Goal: Find specific page/section: Find specific page/section

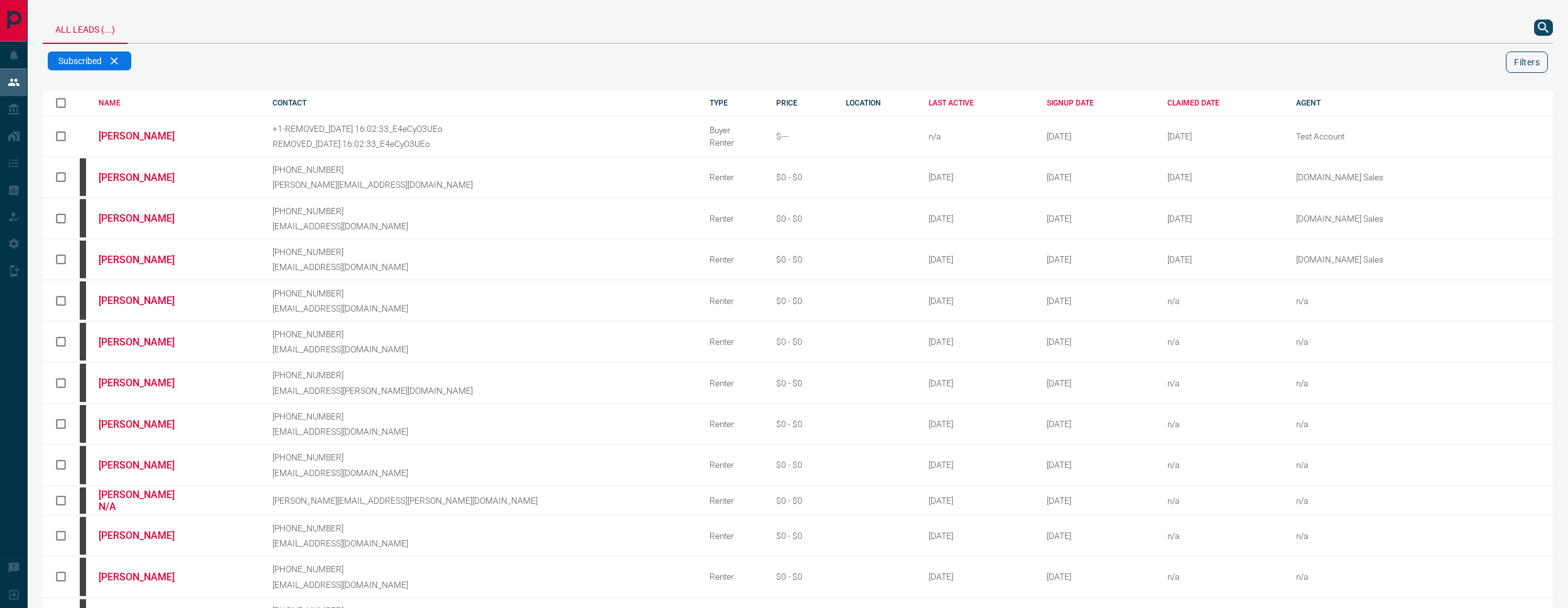
click at [1523, 65] on button "Filters" at bounding box center [1527, 62] width 42 height 21
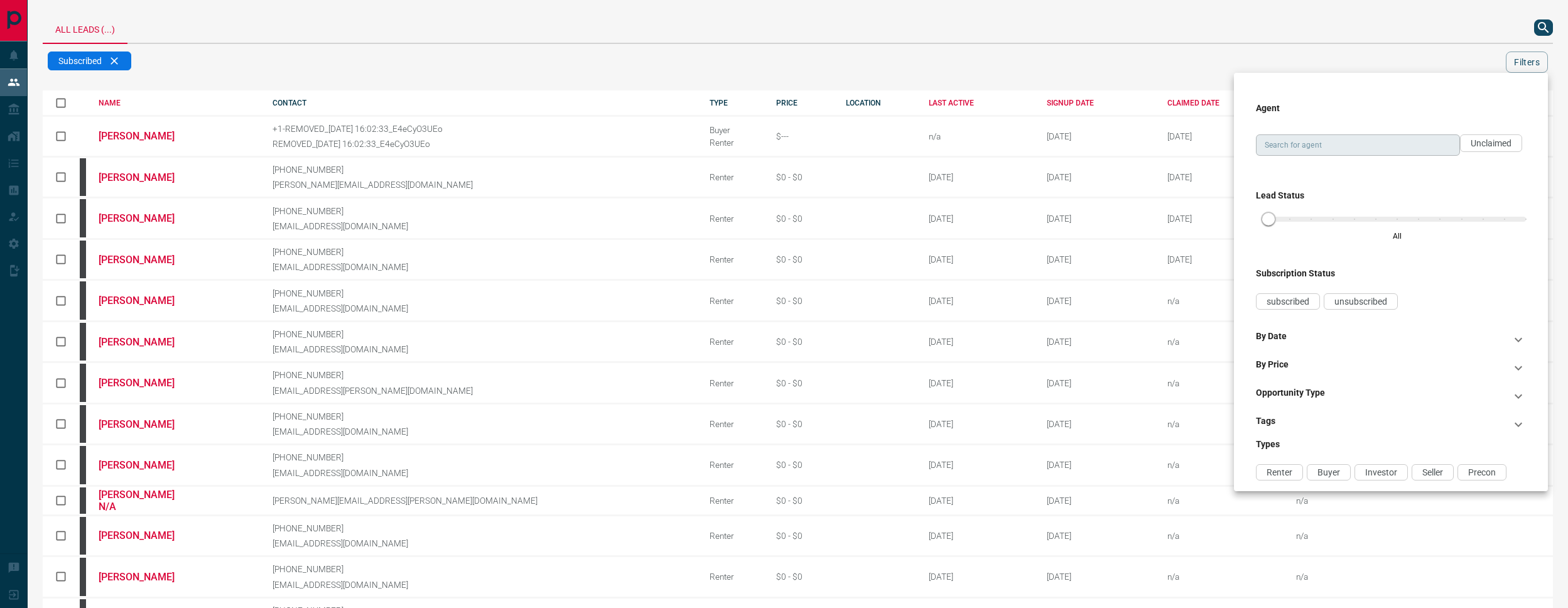
click at [1353, 145] on input "Search for agent" at bounding box center [1357, 145] width 195 height 14
click at [1474, 145] on span "Unclaimed" at bounding box center [1491, 142] width 41 height 10
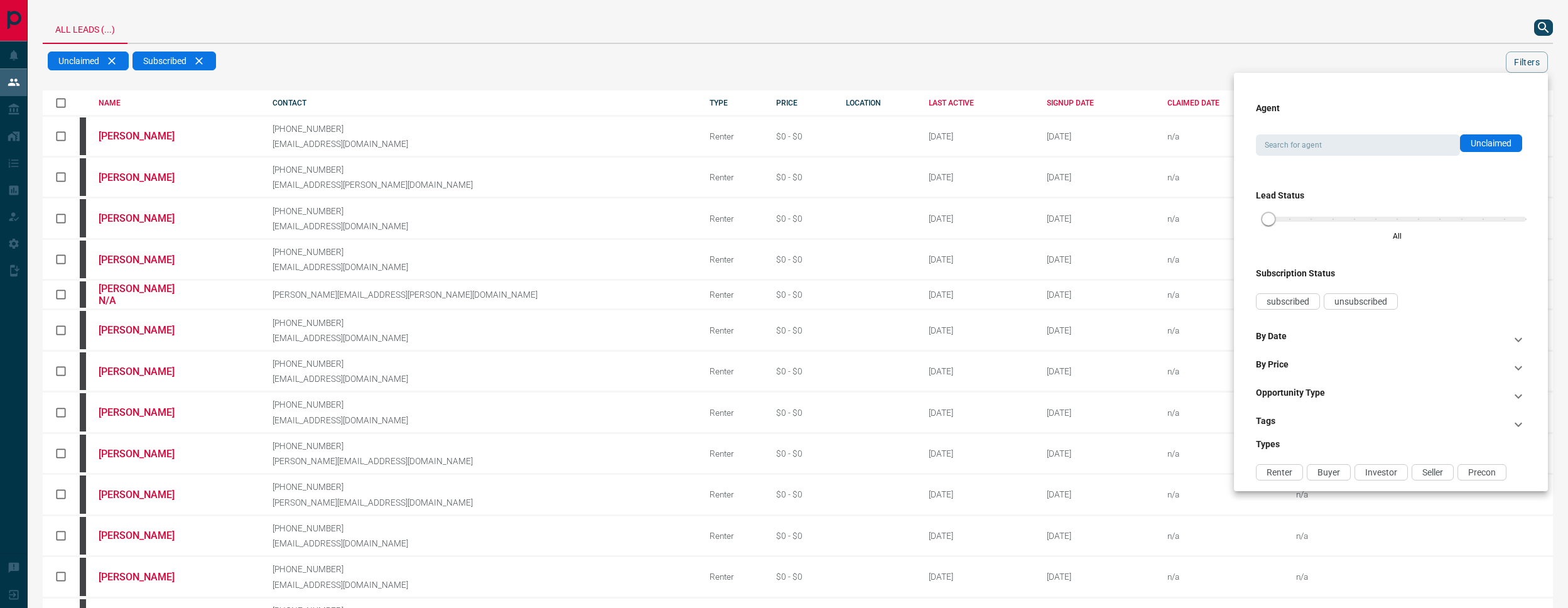
click at [809, 101] on div at bounding box center [784, 304] width 1568 height 608
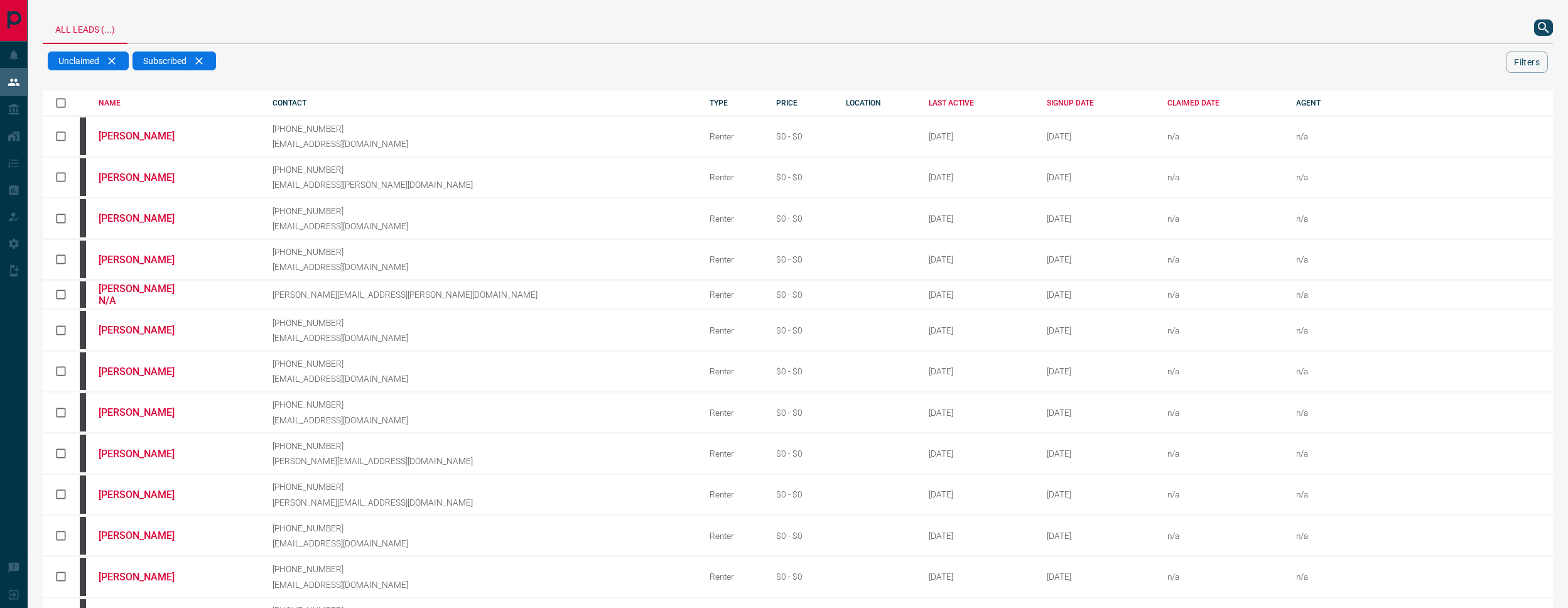
click at [803, 104] on div "Agent Search for agent Search for agent Unclaimed Lead Status All Subscription …" at bounding box center [784, 304] width 1568 height 608
click at [929, 104] on div "LAST ACTIVE" at bounding box center [978, 103] width 99 height 9
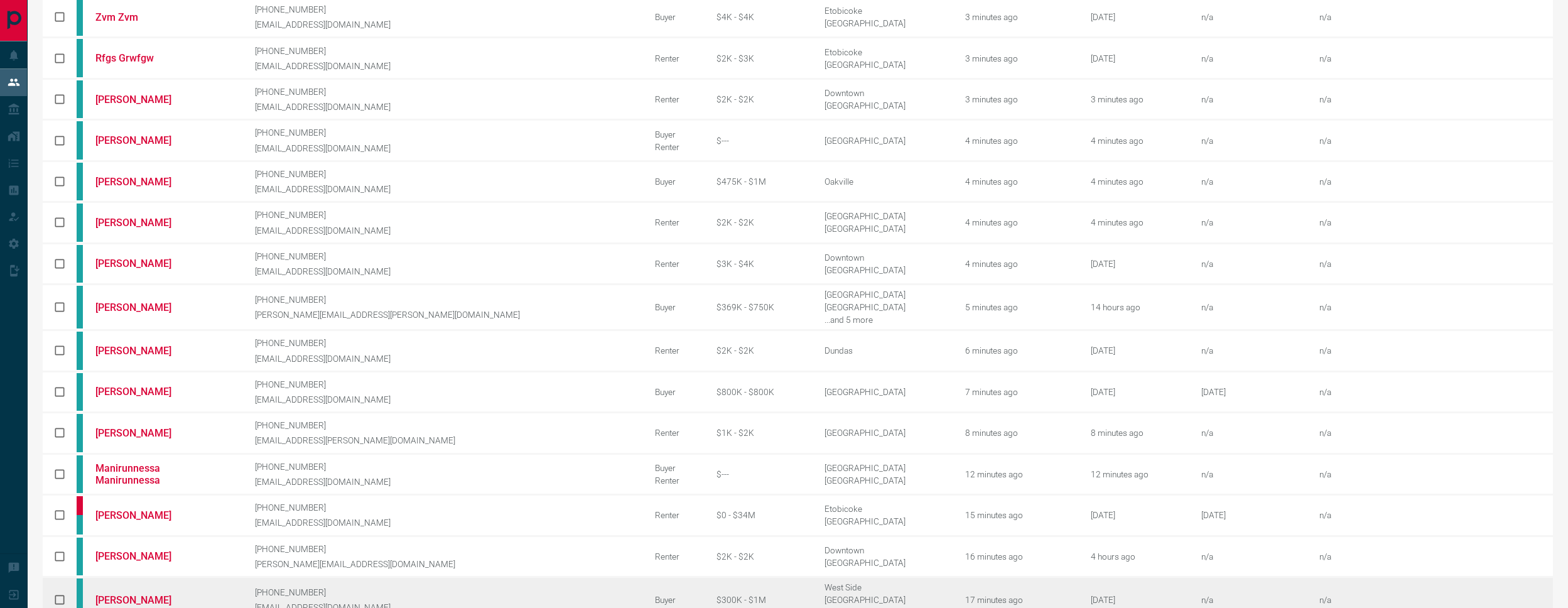
scroll to position [357, 0]
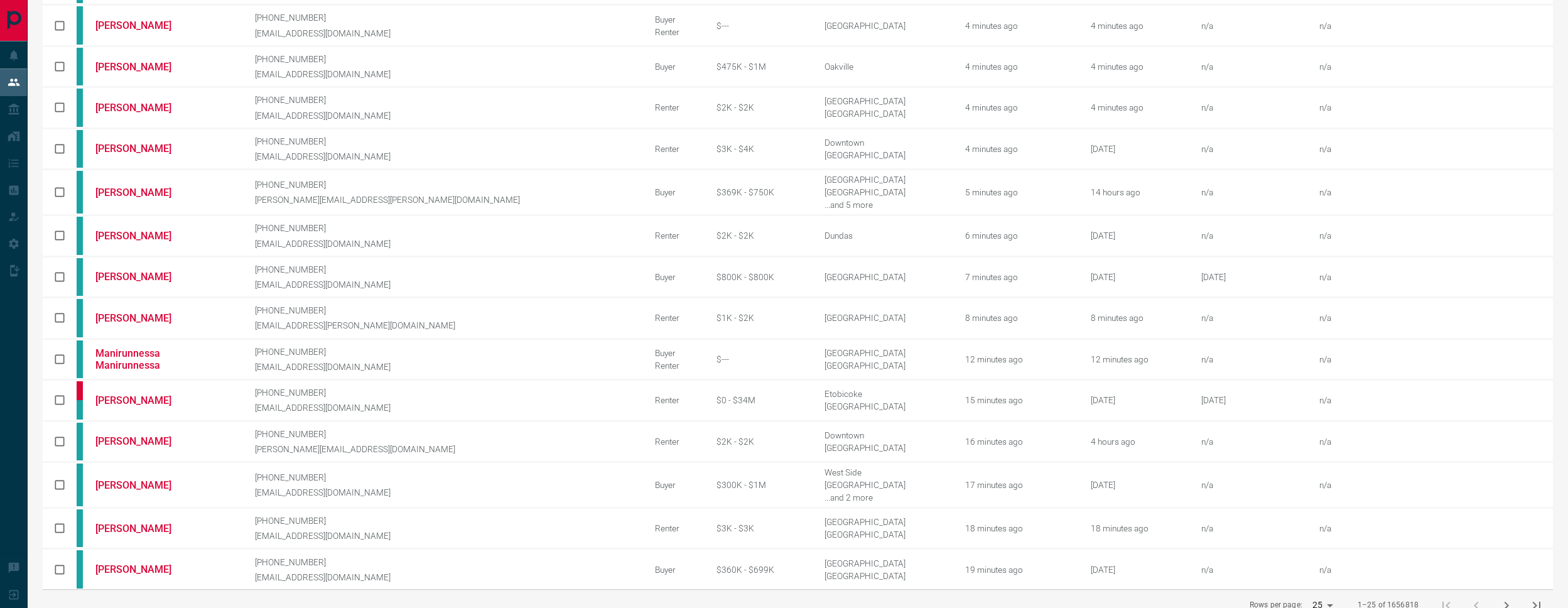
click at [1500, 597] on icon "next page" at bounding box center [1507, 605] width 15 height 15
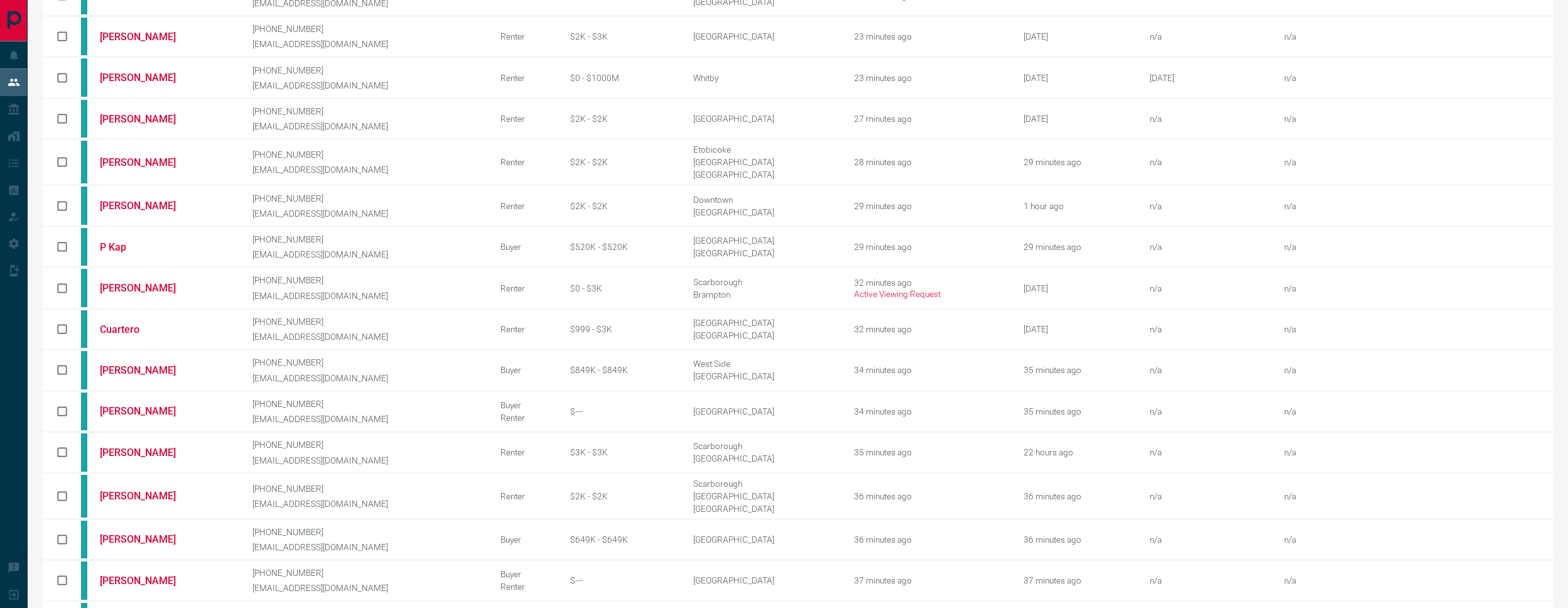
scroll to position [366, 0]
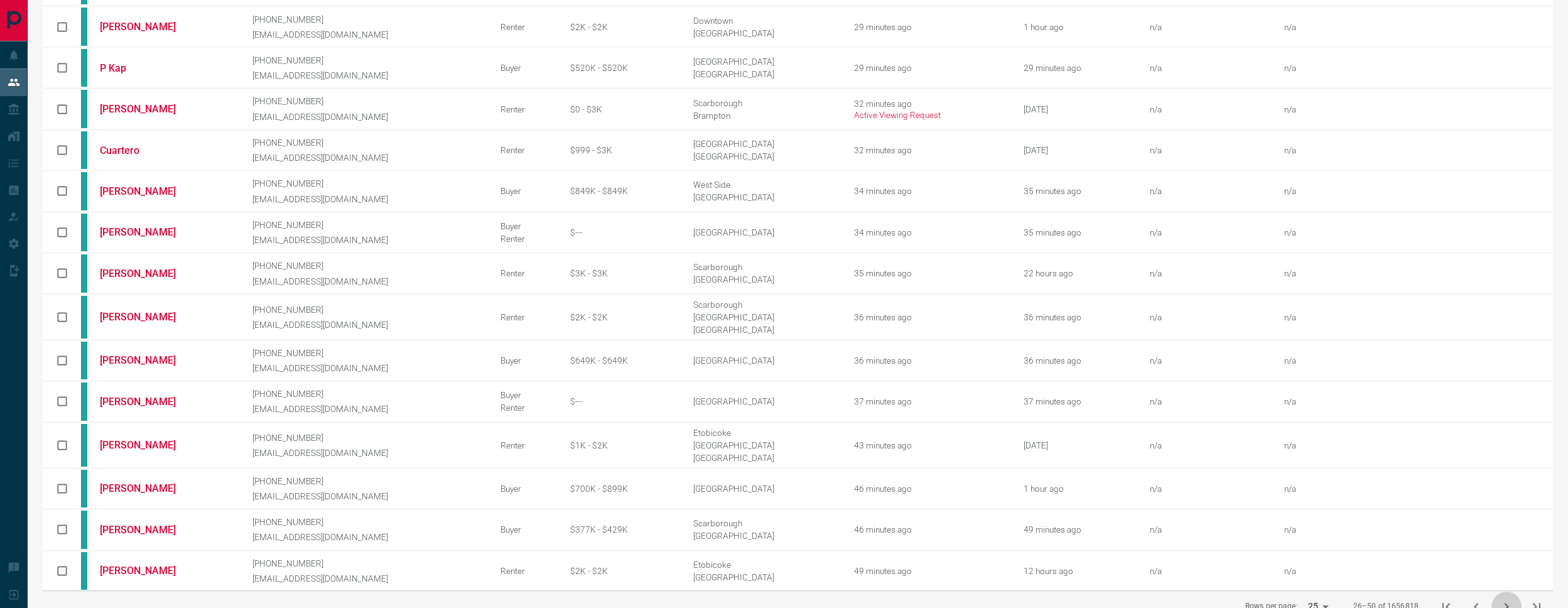
click at [1501, 599] on icon "next page" at bounding box center [1507, 606] width 15 height 15
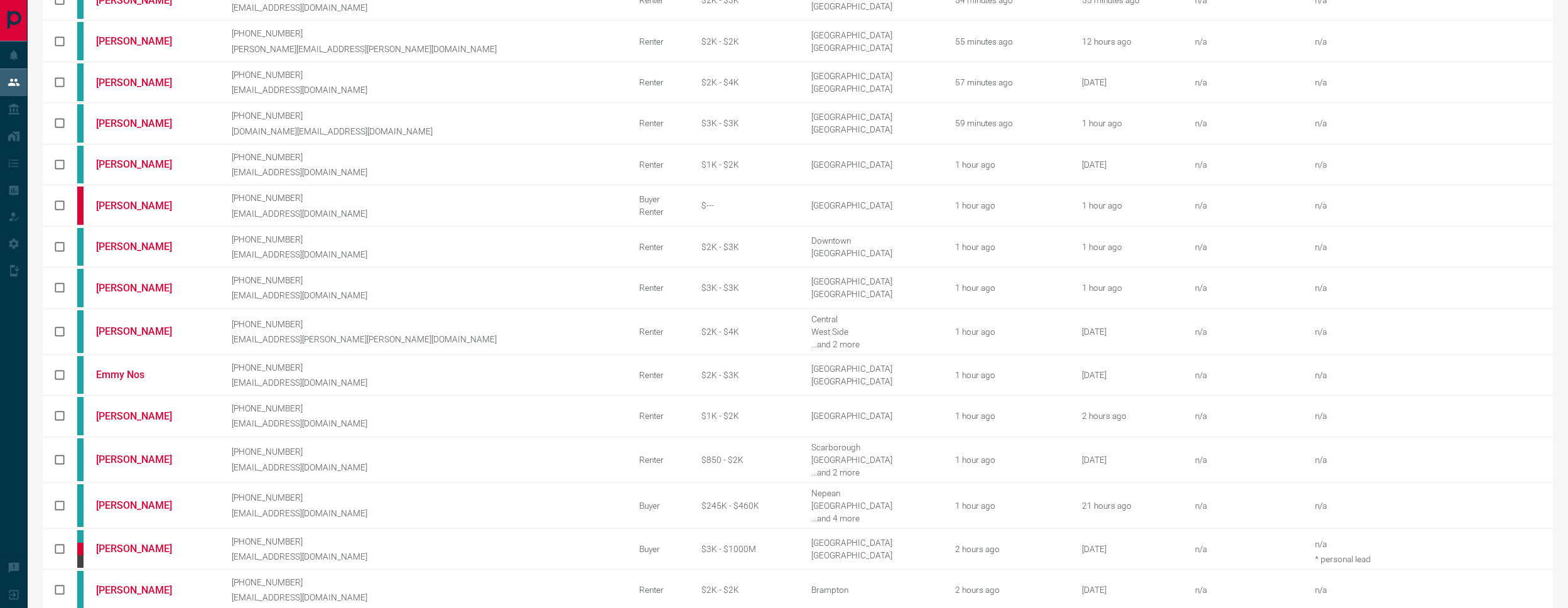
scroll to position [361, 0]
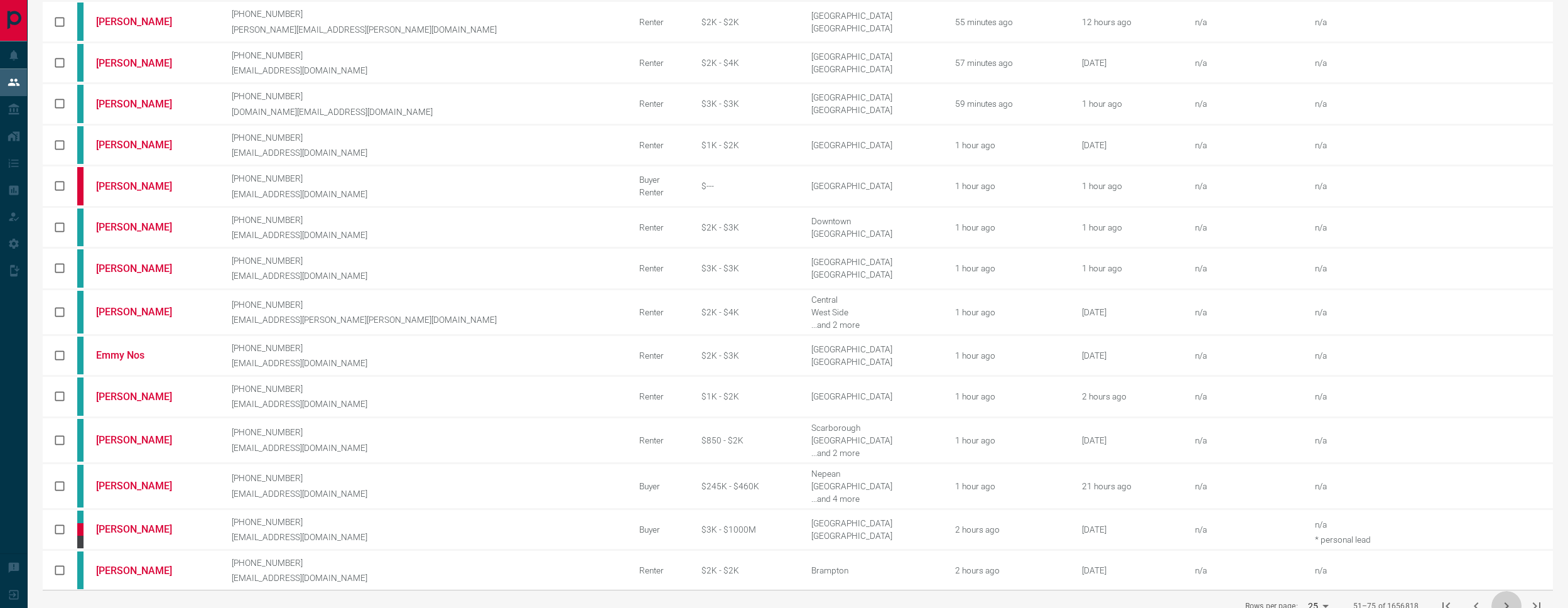
click at [1502, 598] on icon "next page" at bounding box center [1507, 606] width 15 height 15
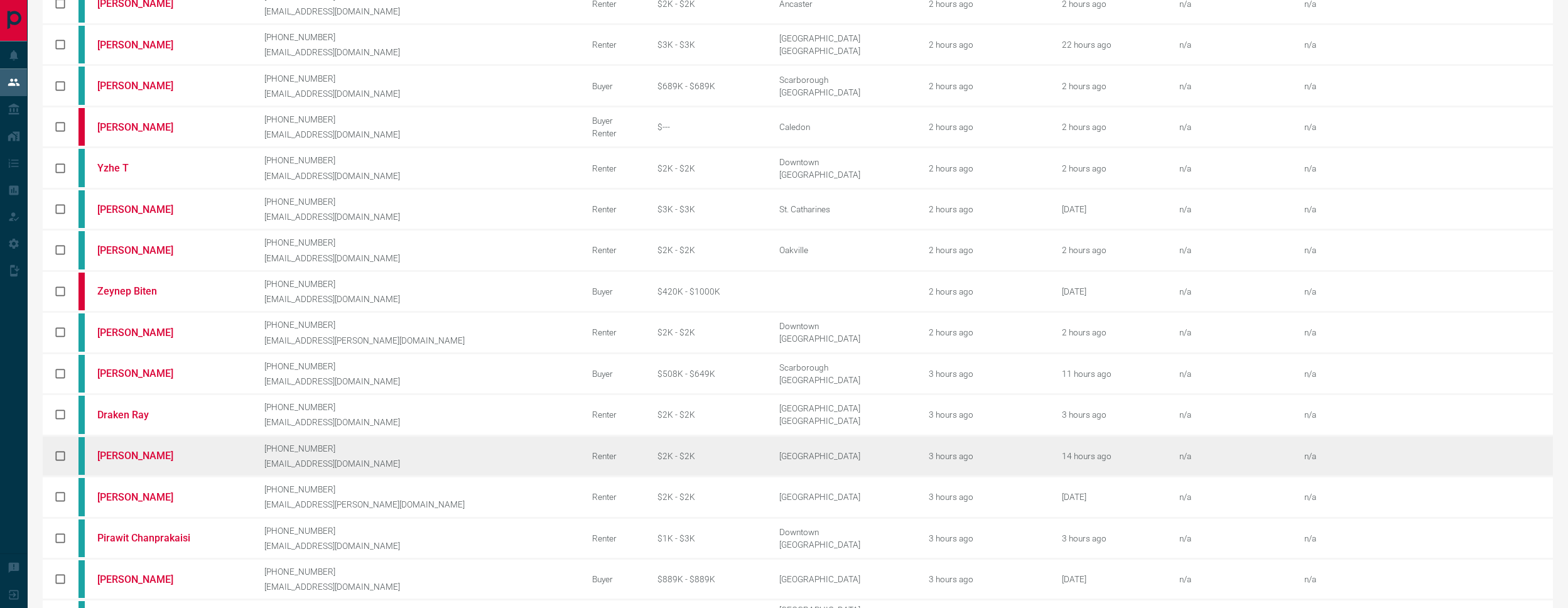
scroll to position [353, 0]
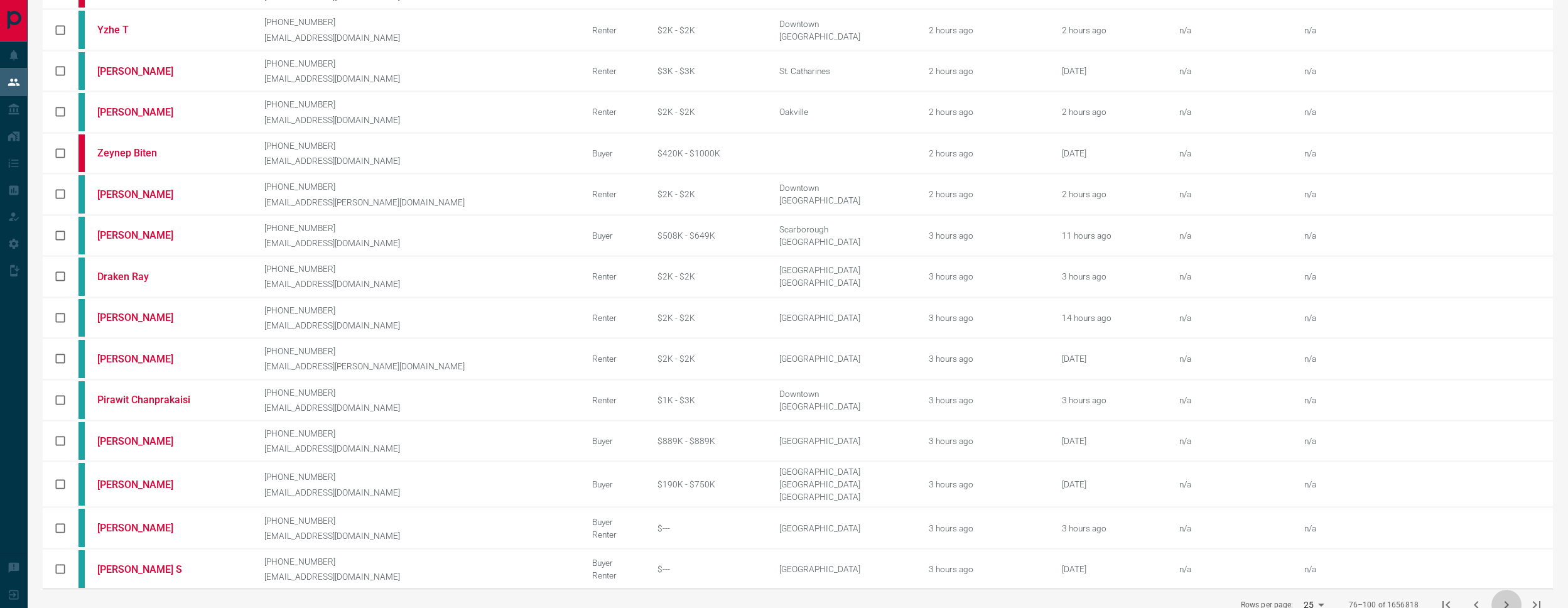
click at [1492, 590] on button "next page" at bounding box center [1507, 605] width 30 height 30
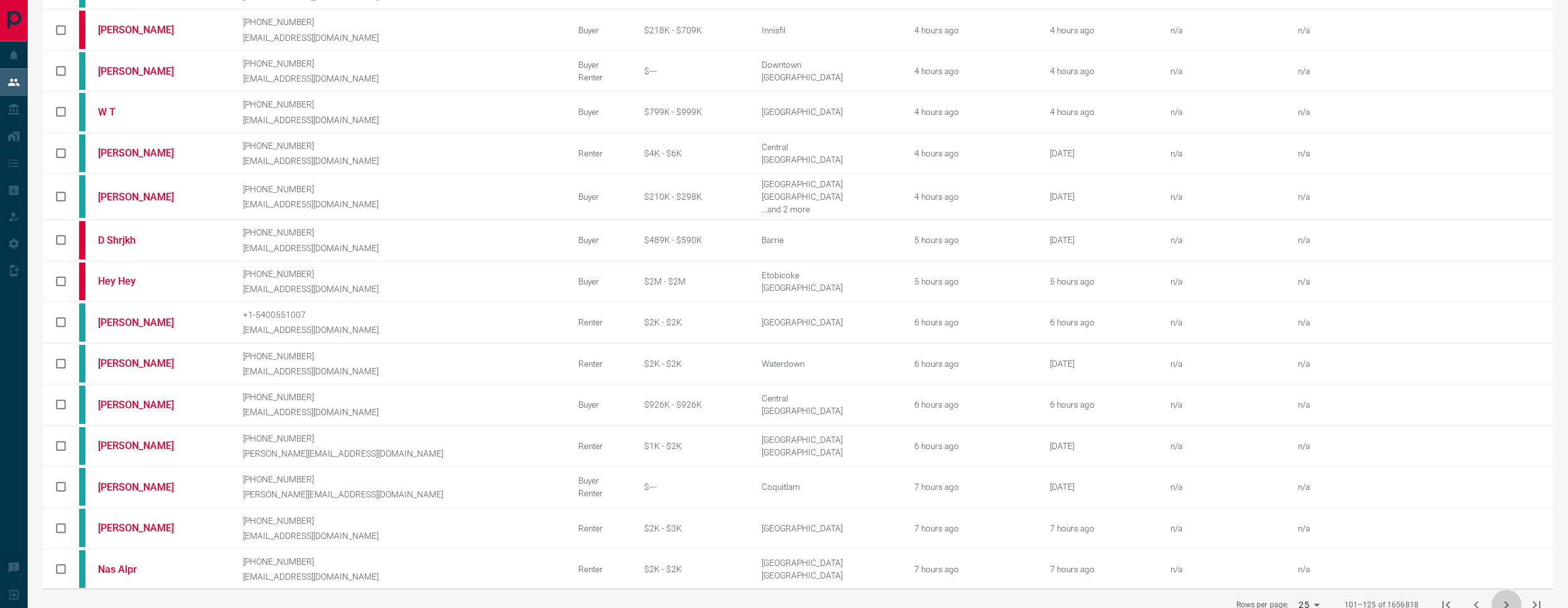
drag, startPoint x: 1499, startPoint y: 579, endPoint x: 1493, endPoint y: 572, distance: 9.2
click at [1499, 597] on icon "next page" at bounding box center [1507, 605] width 15 height 15
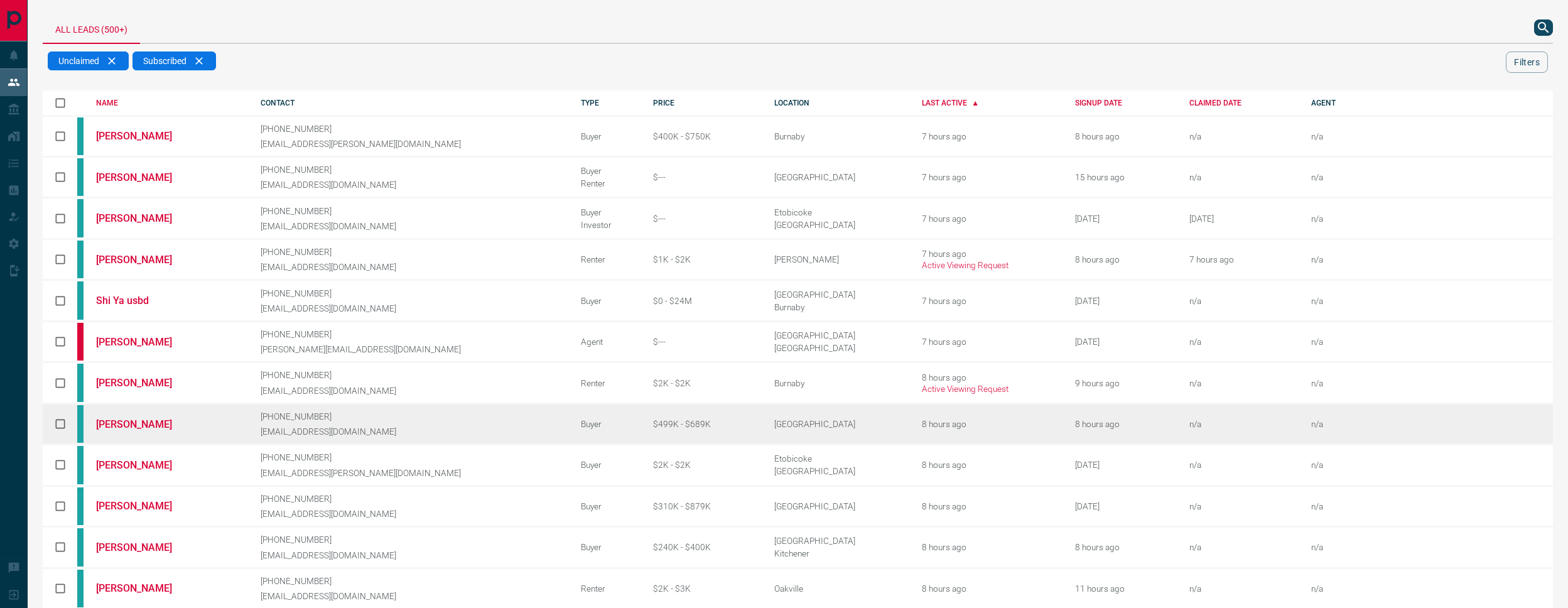
scroll to position [349, 0]
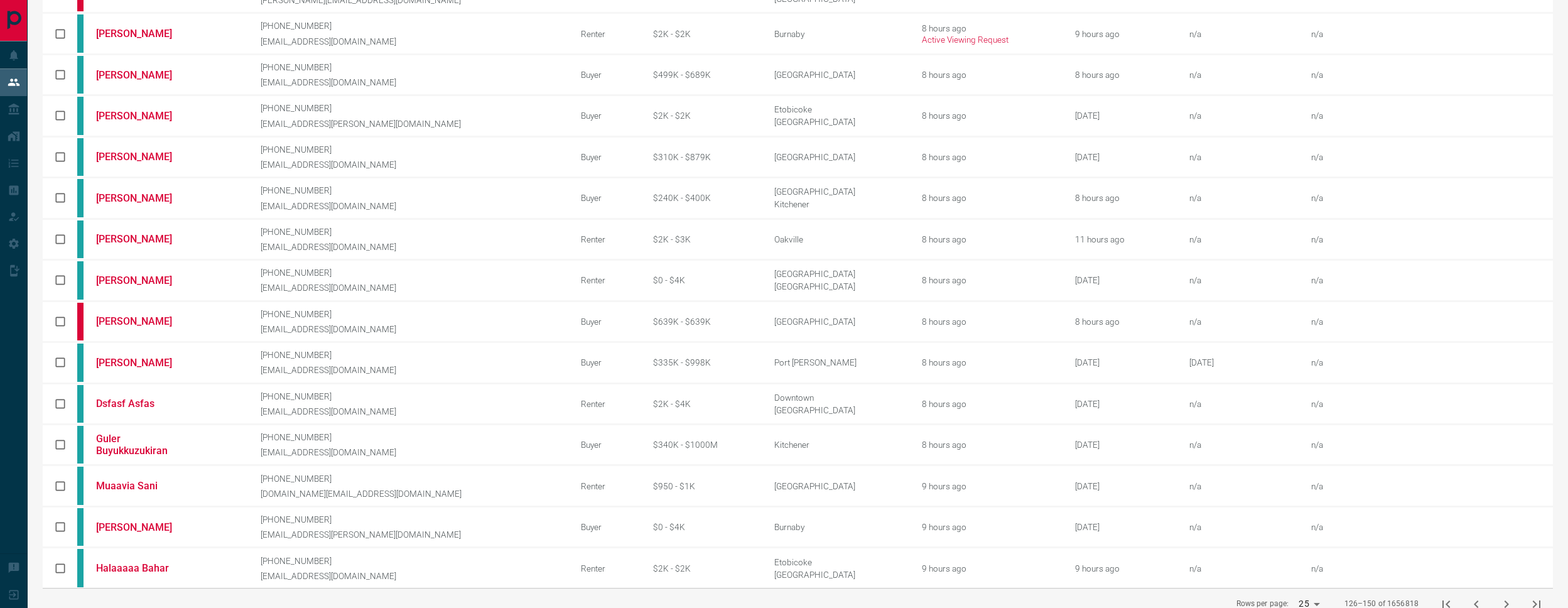
click at [1499, 597] on icon "next page" at bounding box center [1507, 604] width 15 height 15
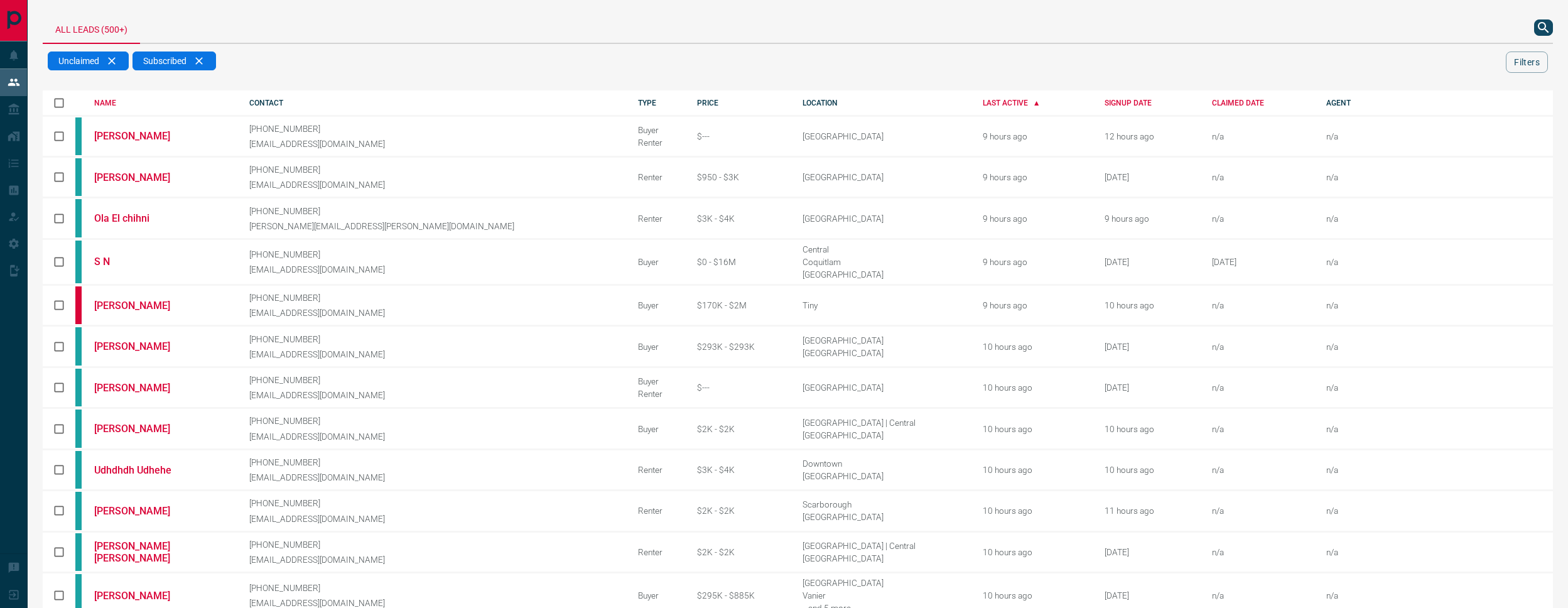
scroll to position [357, 0]
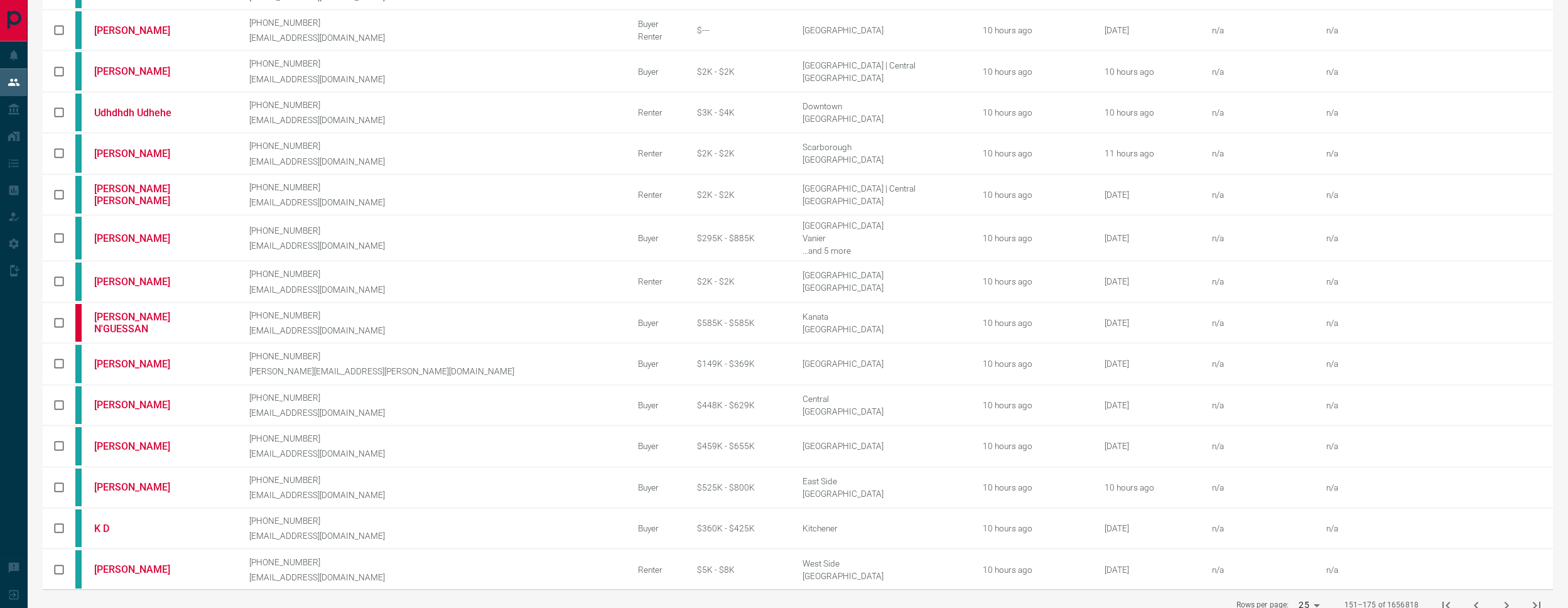
click at [1501, 597] on icon "next page" at bounding box center [1507, 605] width 15 height 15
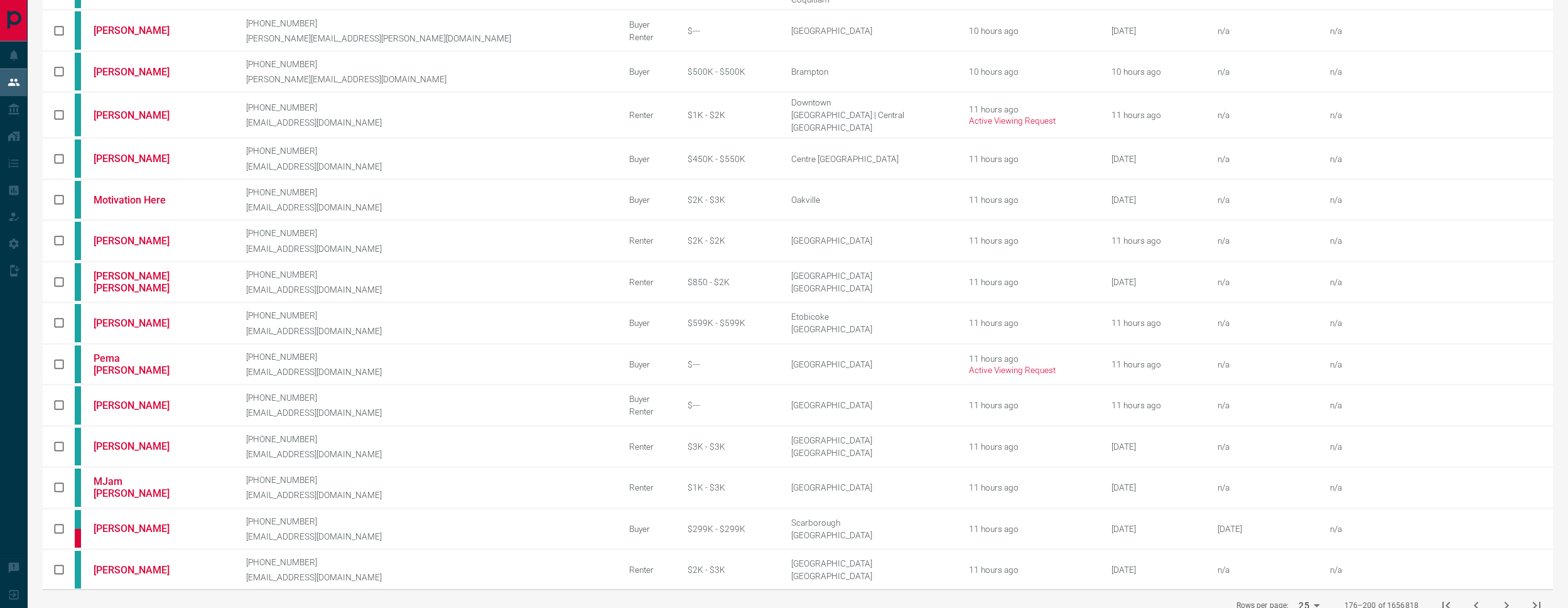
click at [1503, 591] on button "next page" at bounding box center [1507, 606] width 30 height 30
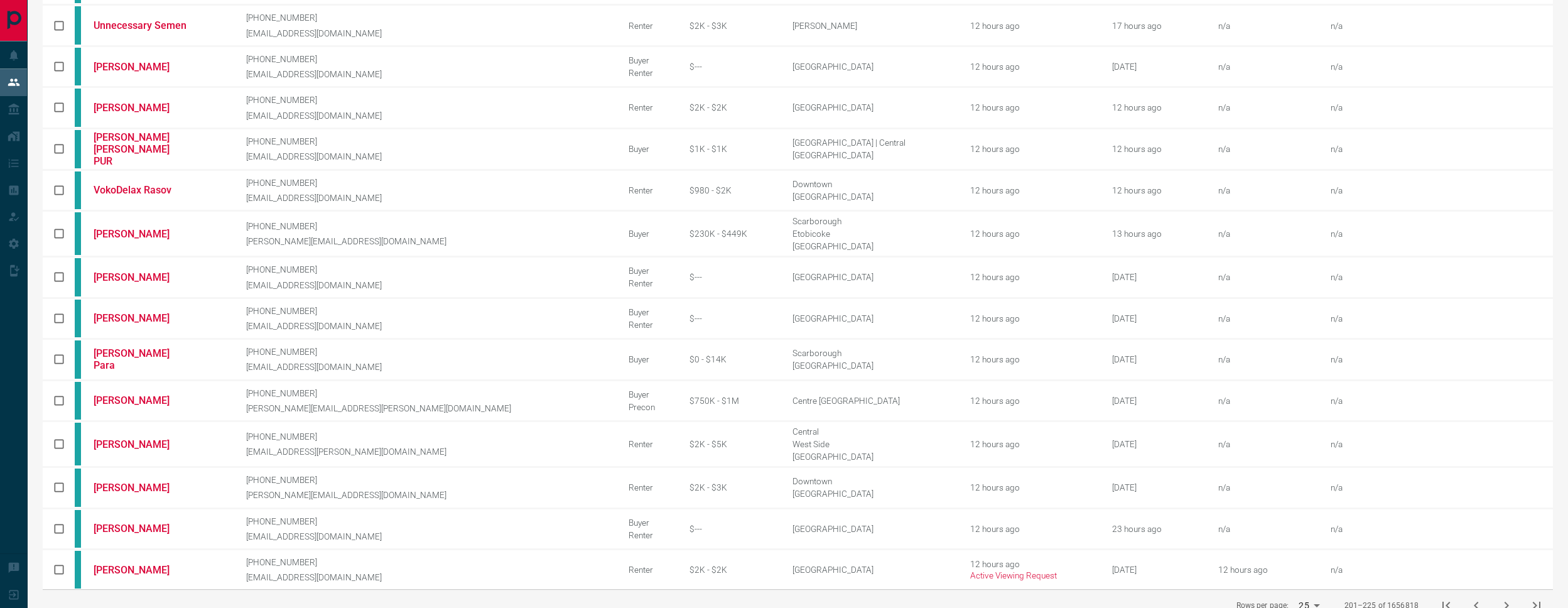
click at [1502, 597] on icon "next page" at bounding box center [1507, 605] width 15 height 15
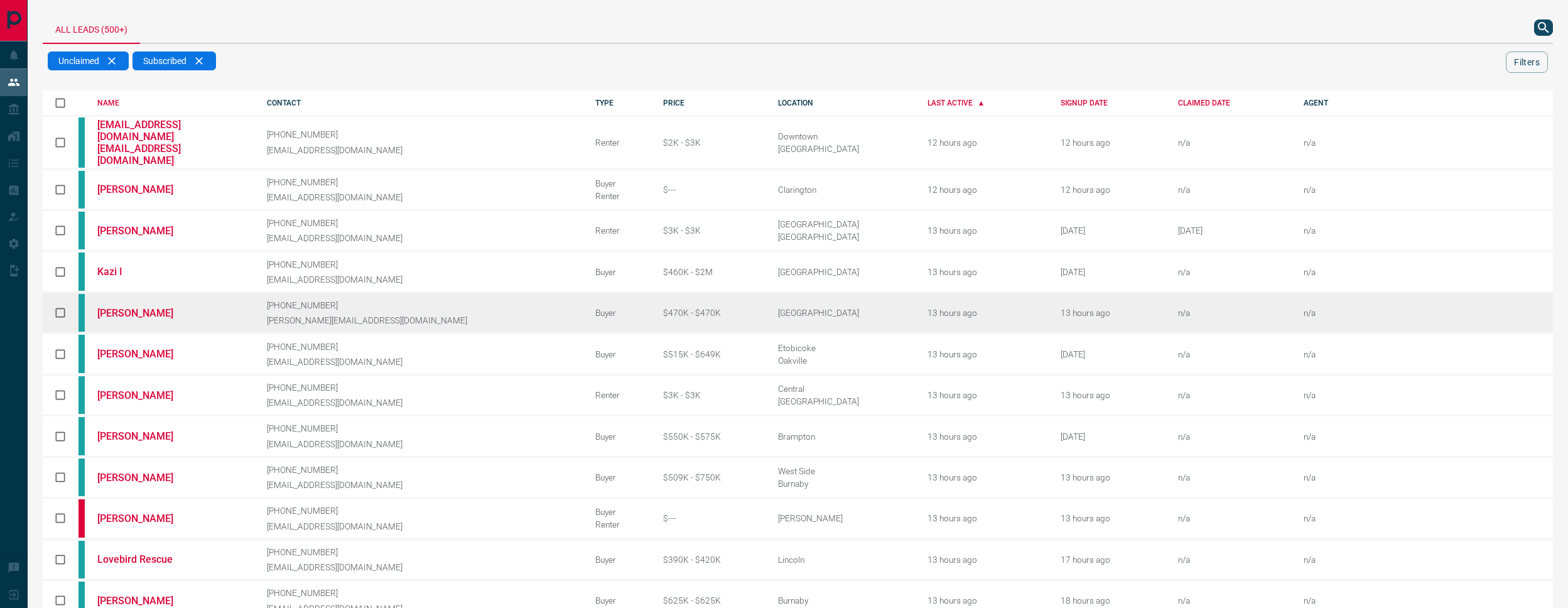
scroll to position [368, 0]
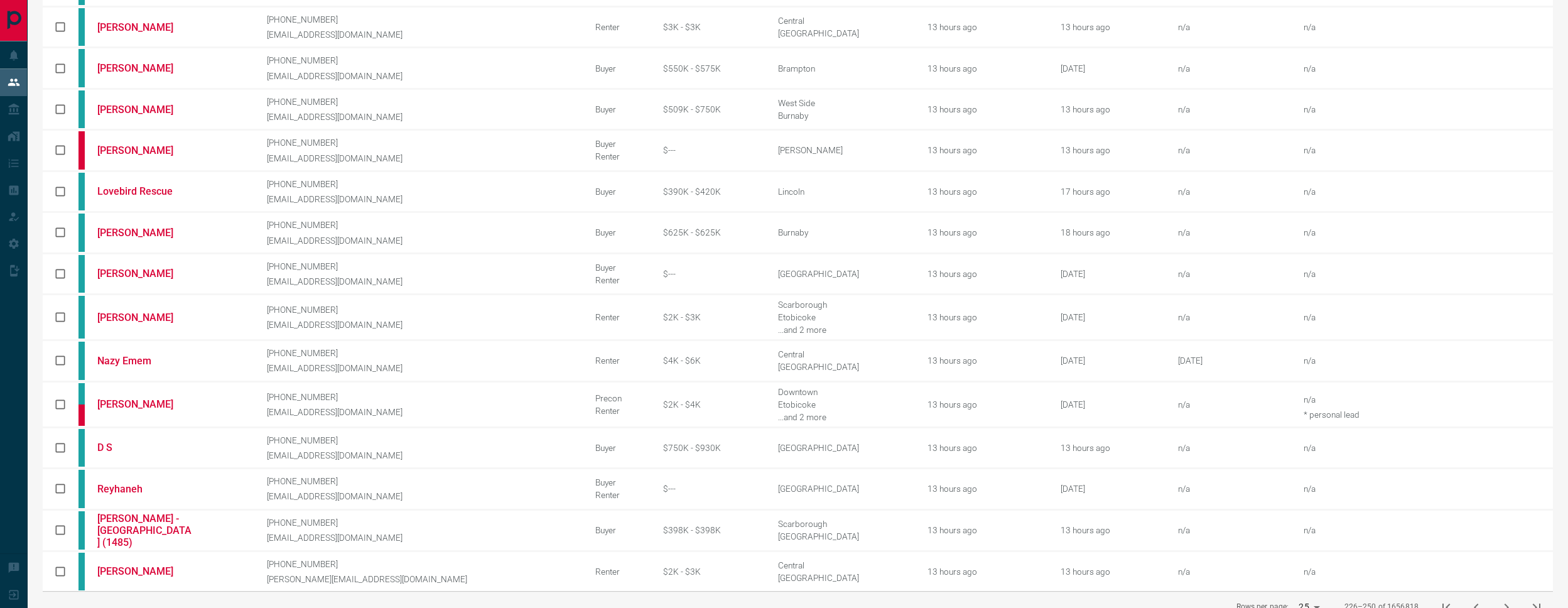
drag, startPoint x: 1502, startPoint y: 577, endPoint x: 1495, endPoint y: 573, distance: 8.1
click at [1502, 600] on icon "next page" at bounding box center [1507, 607] width 15 height 15
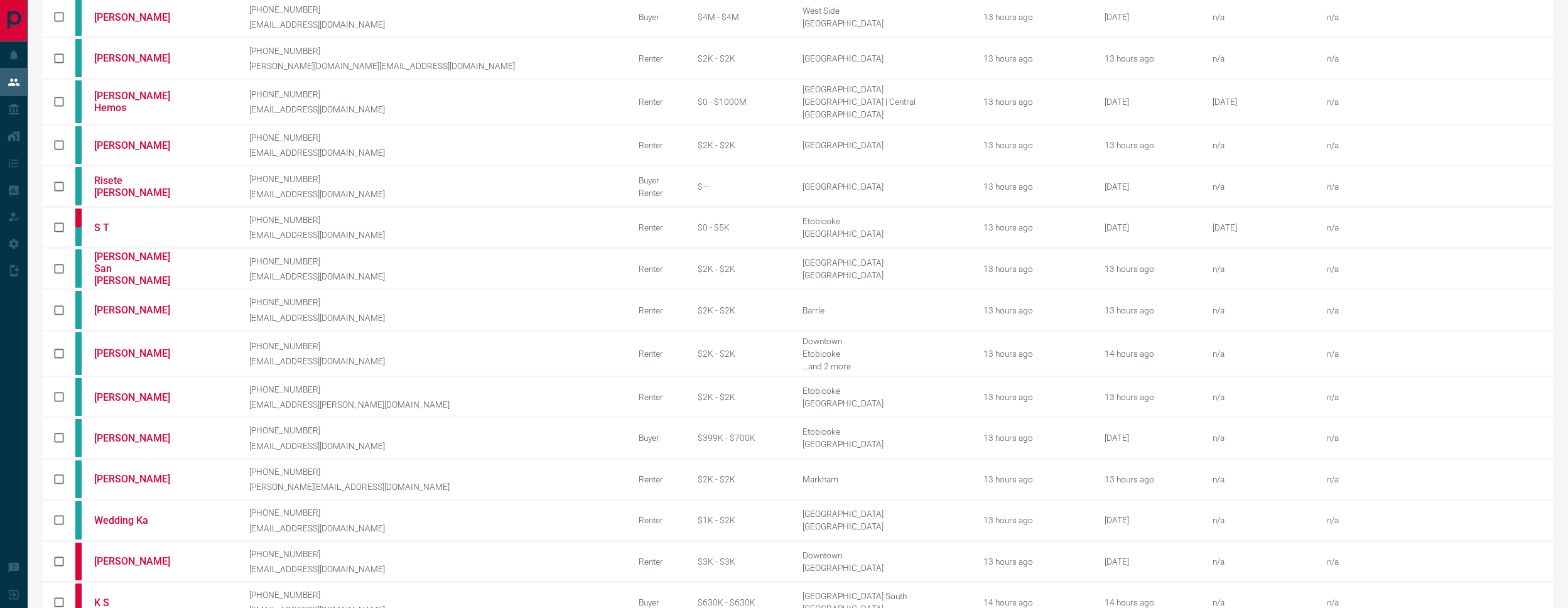
scroll to position [357, 0]
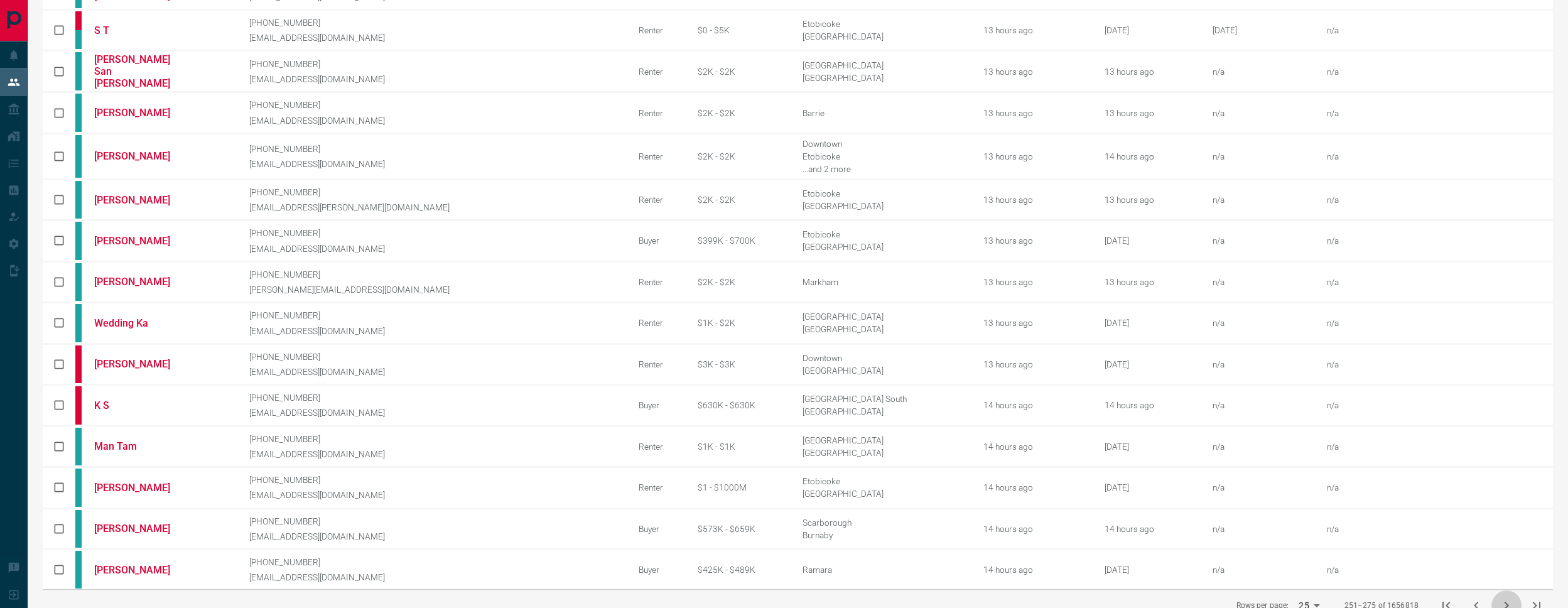
drag, startPoint x: 1503, startPoint y: 572, endPoint x: 1445, endPoint y: 536, distance: 68.3
click at [1503, 597] on icon "next page" at bounding box center [1507, 605] width 15 height 15
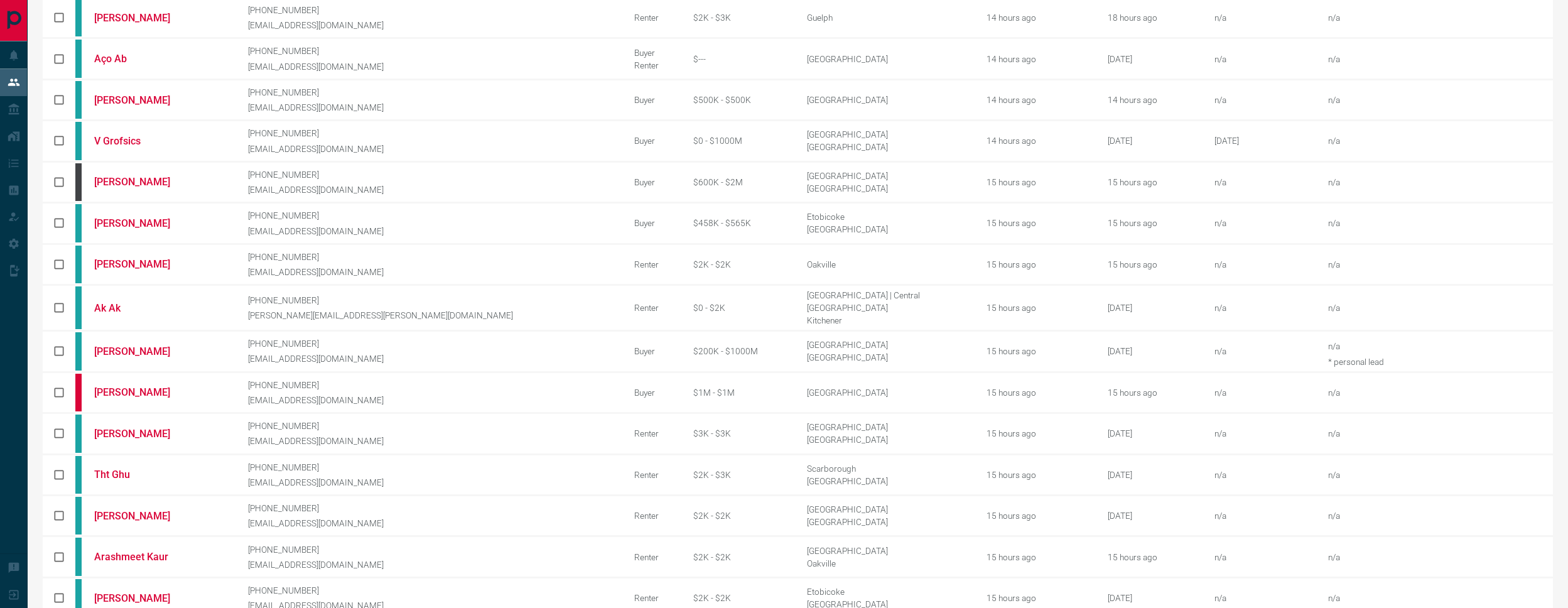
scroll to position [353, 0]
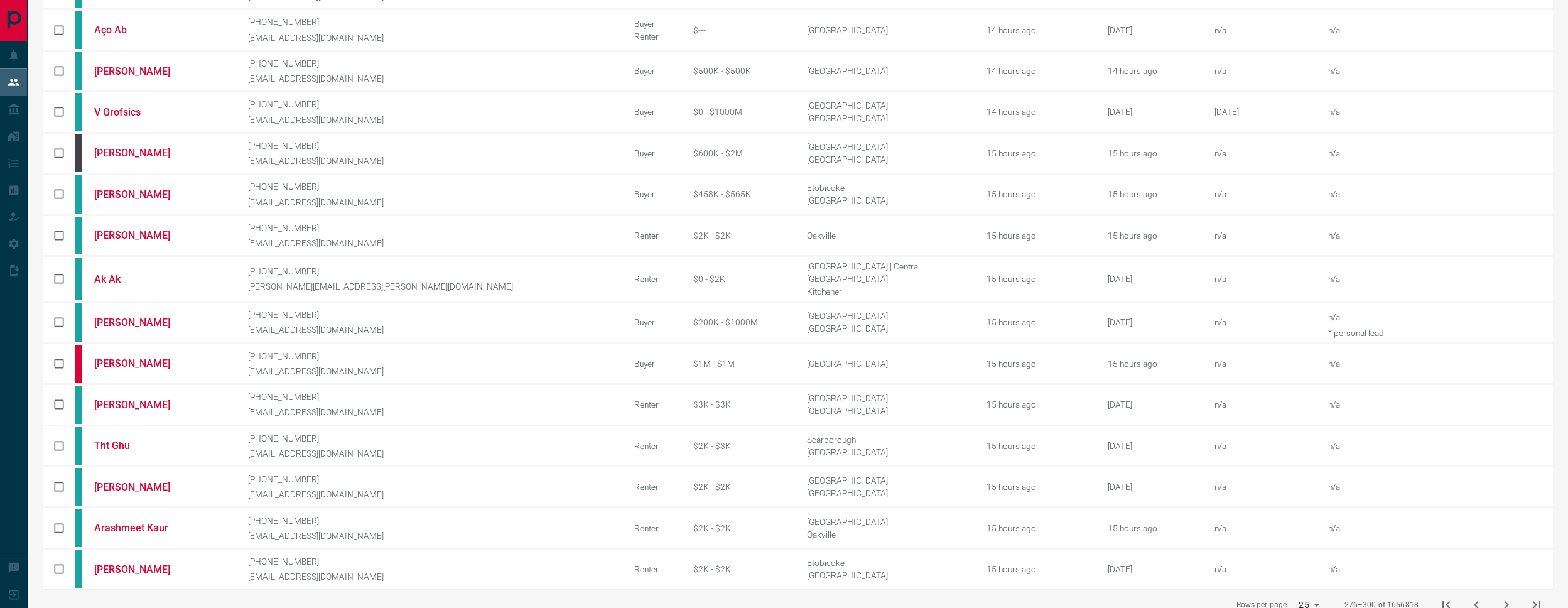
click at [1506, 590] on button "next page" at bounding box center [1507, 605] width 30 height 30
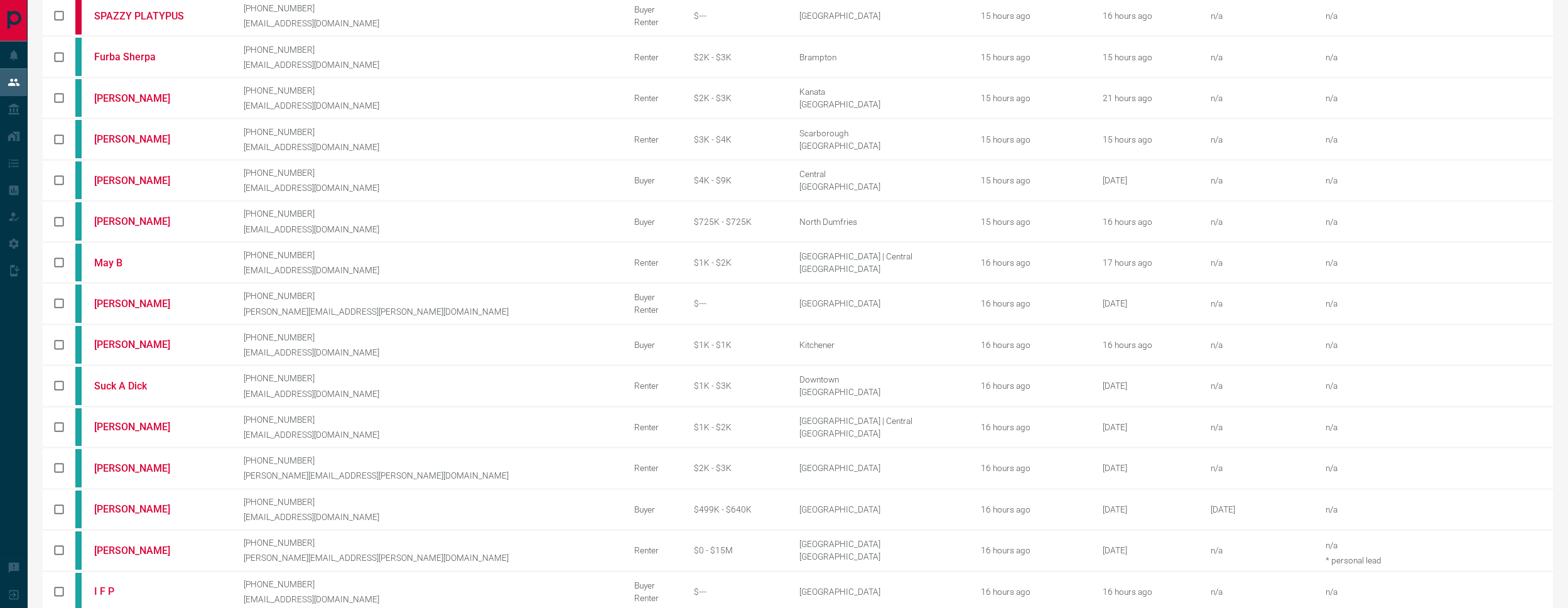
scroll to position [345, 0]
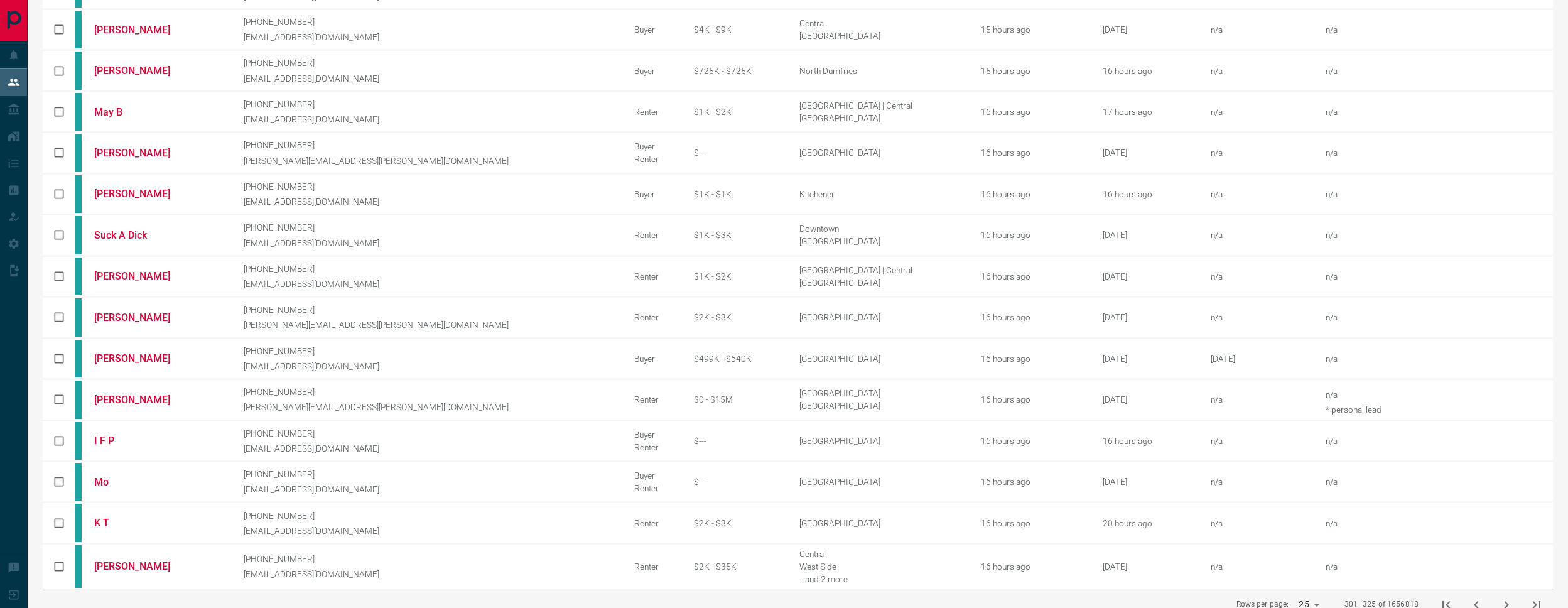
click at [1501, 597] on icon "next page" at bounding box center [1507, 605] width 15 height 15
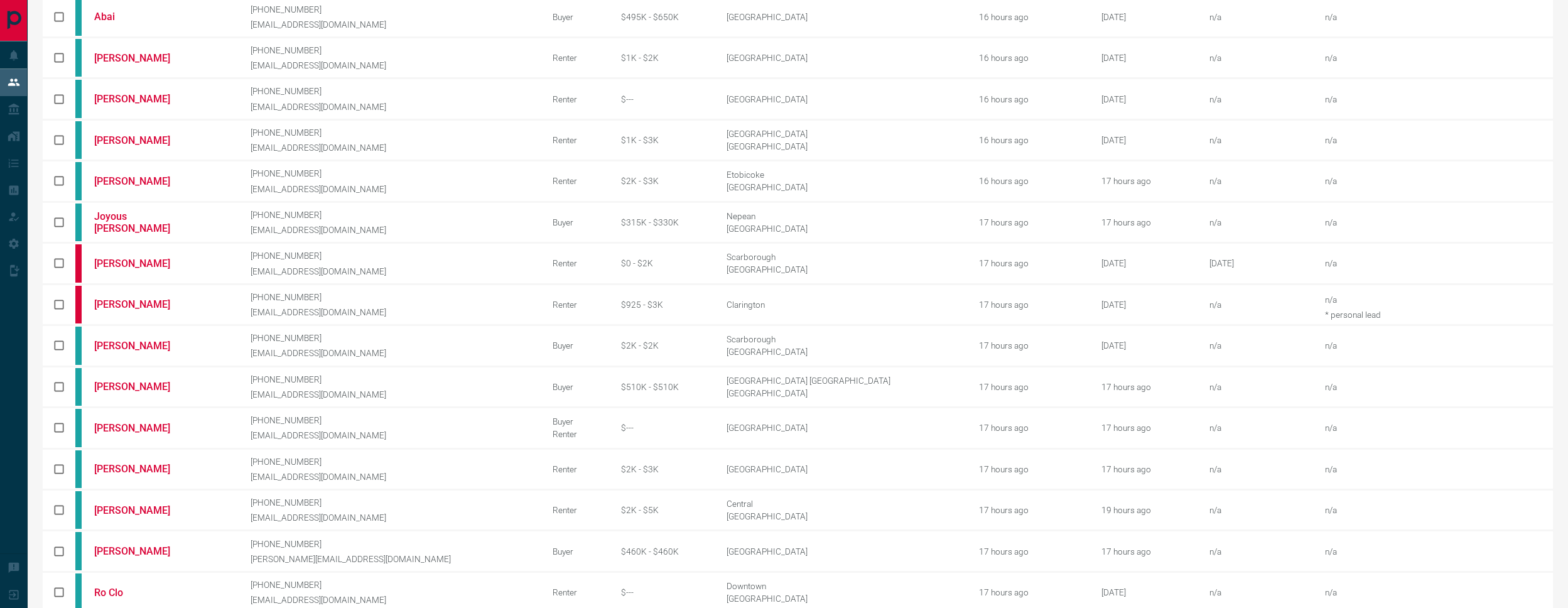
scroll to position [353, 0]
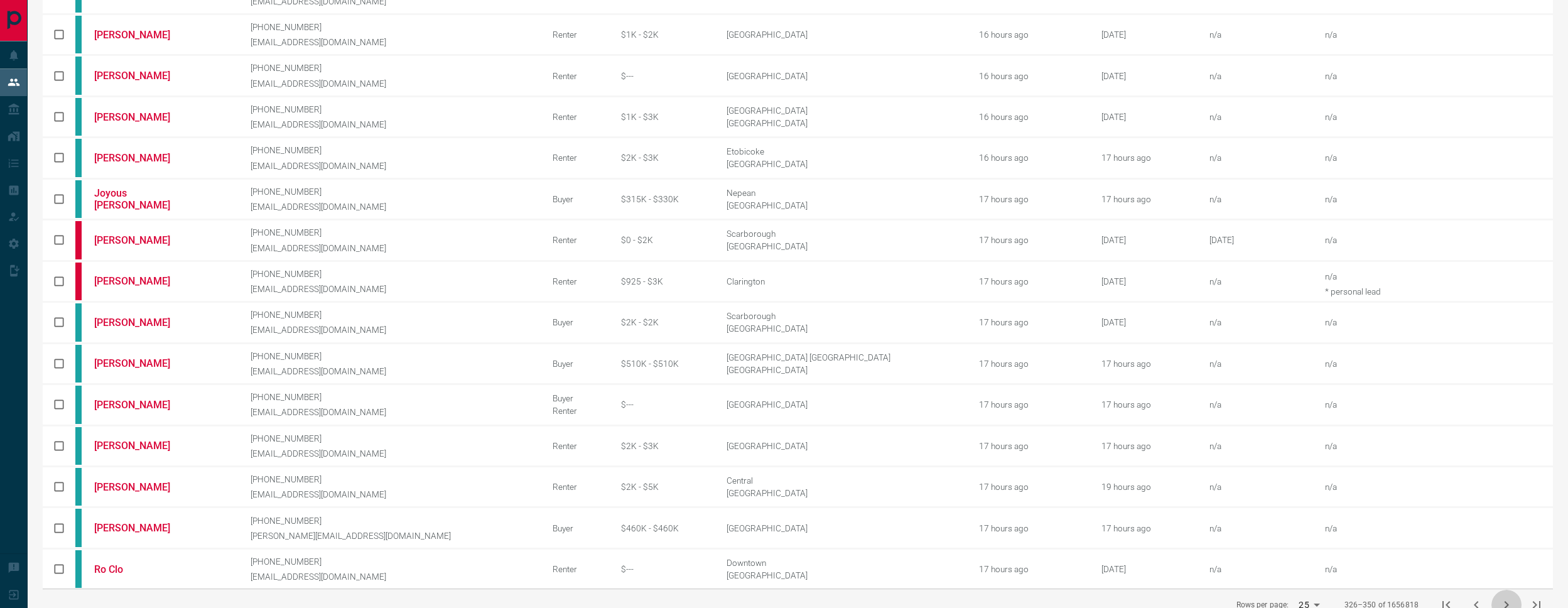
click at [1501, 590] on button "next page" at bounding box center [1507, 605] width 30 height 30
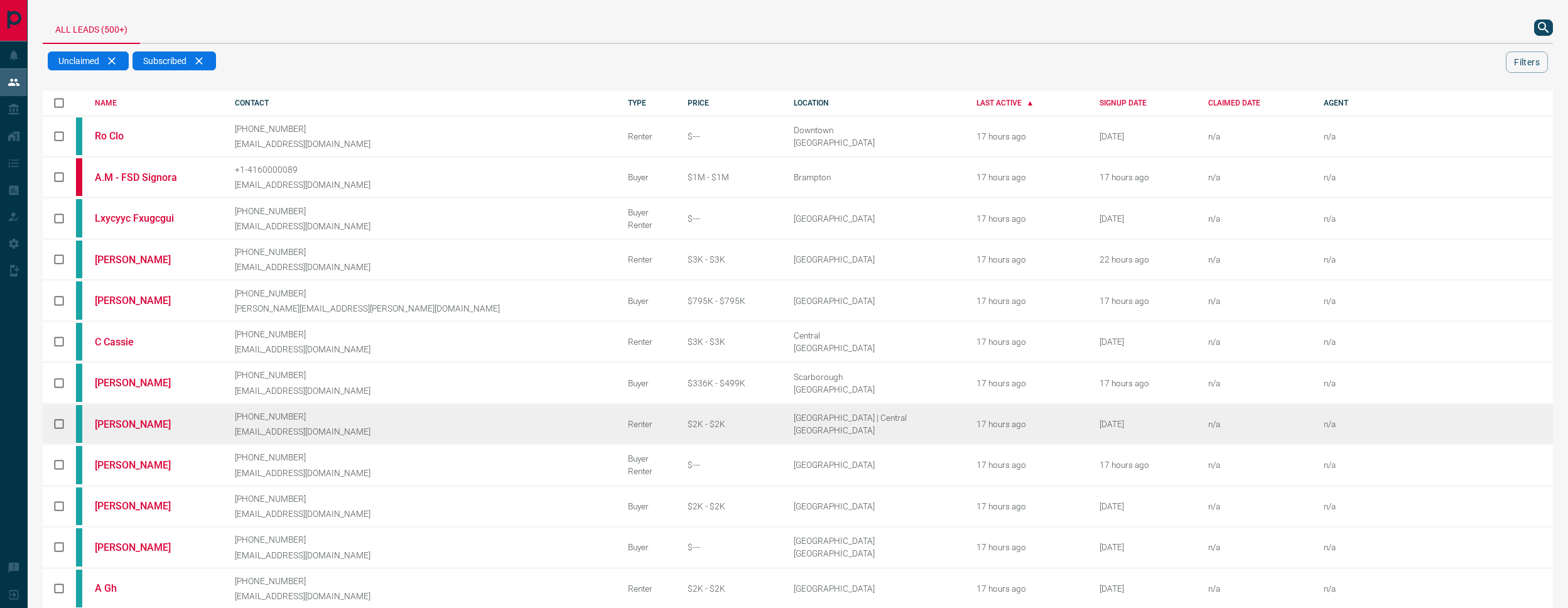
scroll to position [349, 0]
